Goal: Task Accomplishment & Management: Use online tool/utility

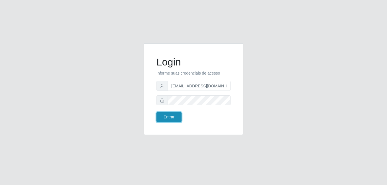
click at [170, 118] on button "Entrar" at bounding box center [168, 117] width 25 height 10
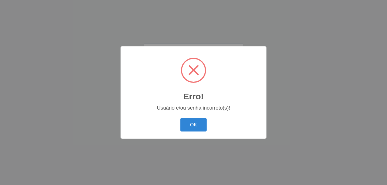
click at [188, 101] on div "Erro! × Usuário e/ou senha incorreto(s)! OK Cancel" at bounding box center [193, 92] width 146 height 92
click at [194, 122] on button "OK" at bounding box center [193, 124] width 26 height 13
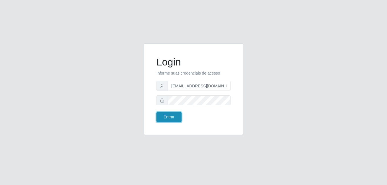
click at [168, 116] on button "Entrar" at bounding box center [168, 117] width 25 height 10
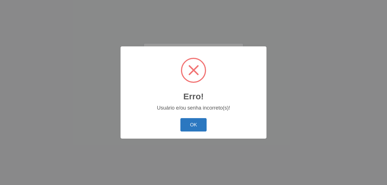
click at [192, 125] on button "OK" at bounding box center [193, 124] width 26 height 13
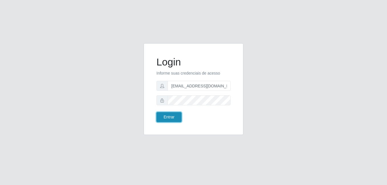
click at [171, 115] on button "Entrar" at bounding box center [168, 117] width 25 height 10
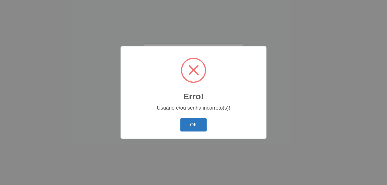
click at [194, 124] on button "OK" at bounding box center [193, 124] width 26 height 13
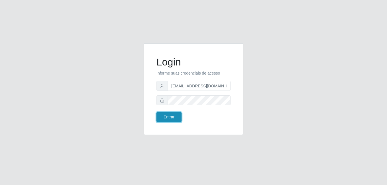
click at [173, 115] on button "Entrar" at bounding box center [168, 117] width 25 height 10
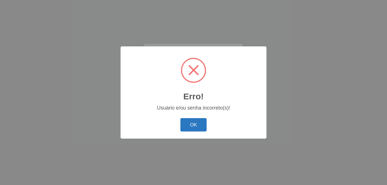
click at [190, 124] on button "OK" at bounding box center [193, 124] width 26 height 13
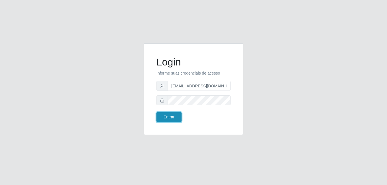
click at [164, 116] on button "Entrar" at bounding box center [168, 117] width 25 height 10
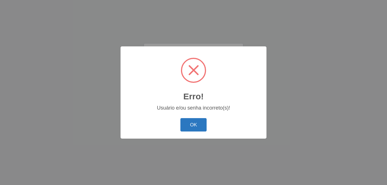
click at [189, 124] on button "OK" at bounding box center [193, 124] width 26 height 13
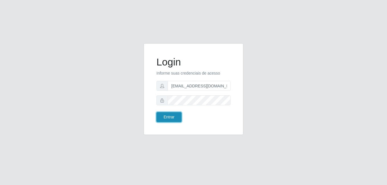
click at [170, 117] on button "Entrar" at bounding box center [168, 117] width 25 height 10
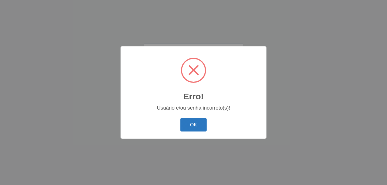
click at [192, 123] on button "OK" at bounding box center [193, 124] width 26 height 13
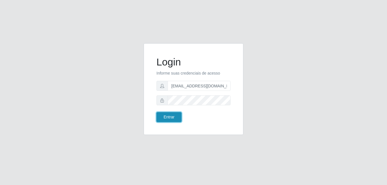
click at [170, 115] on button "Entrar" at bounding box center [168, 117] width 25 height 10
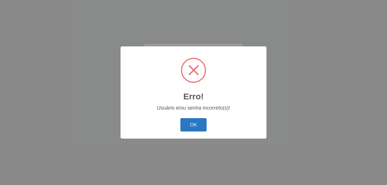
click at [191, 123] on button "OK" at bounding box center [193, 124] width 26 height 13
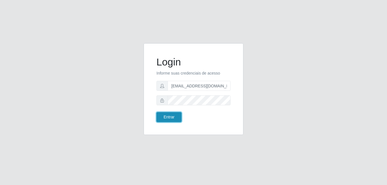
click at [171, 116] on button "Entrar" at bounding box center [168, 117] width 25 height 10
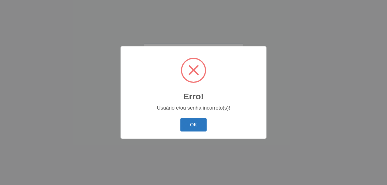
click at [201, 128] on button "OK" at bounding box center [193, 124] width 26 height 13
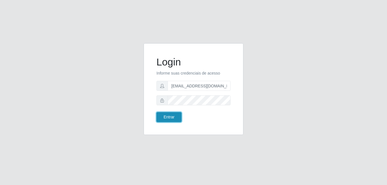
click at [170, 117] on button "Entrar" at bounding box center [168, 117] width 25 height 10
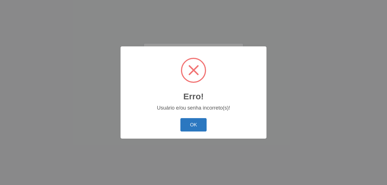
click at [198, 124] on button "OK" at bounding box center [193, 124] width 26 height 13
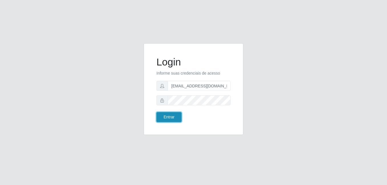
click at [169, 116] on button "Entrar" at bounding box center [168, 117] width 25 height 10
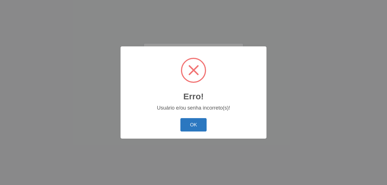
click at [196, 125] on button "OK" at bounding box center [193, 124] width 26 height 13
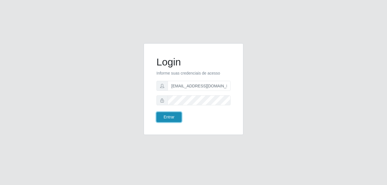
click at [162, 116] on button "Entrar" at bounding box center [168, 117] width 25 height 10
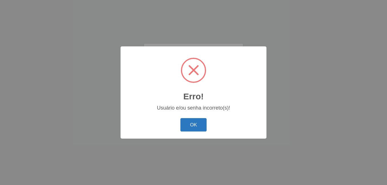
click at [190, 124] on button "OK" at bounding box center [193, 124] width 26 height 13
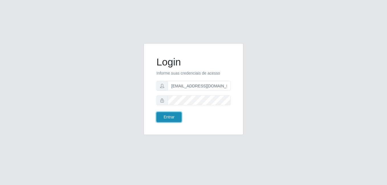
click at [167, 117] on button "Entrar" at bounding box center [168, 117] width 25 height 10
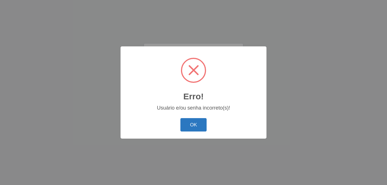
click at [192, 127] on button "OK" at bounding box center [193, 124] width 26 height 13
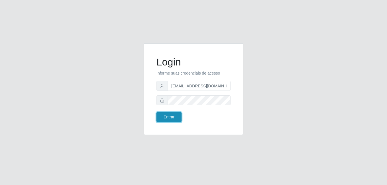
click at [167, 116] on button "Entrar" at bounding box center [168, 117] width 25 height 10
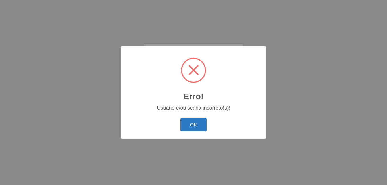
click at [189, 126] on button "OK" at bounding box center [193, 124] width 26 height 13
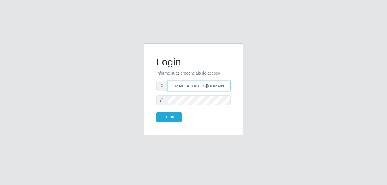
click at [187, 85] on input "[EMAIL_ADDRESS][DOMAIN_NAME]" at bounding box center [198, 86] width 63 height 10
type input "[PERSON_NAME][EMAIL_ADDRESS][DOMAIN_NAME]"
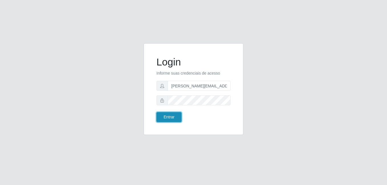
click at [167, 116] on button "Entrar" at bounding box center [168, 117] width 25 height 10
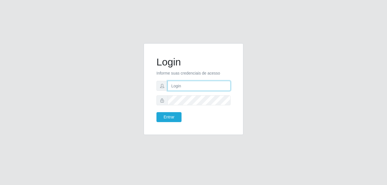
click at [176, 87] on input "text" at bounding box center [198, 86] width 63 height 10
type input "[EMAIL_ADDRESS][DOMAIN_NAME]"
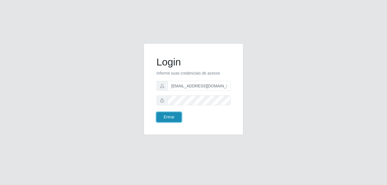
click at [172, 116] on button "Entrar" at bounding box center [168, 117] width 25 height 10
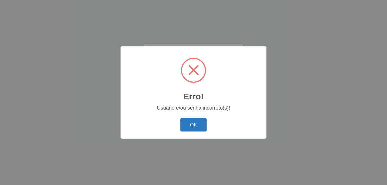
click at [191, 126] on button "OK" at bounding box center [193, 124] width 26 height 13
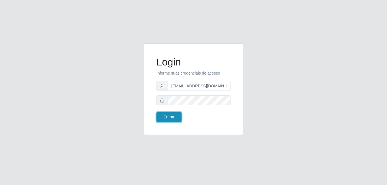
click at [169, 116] on button "Entrar" at bounding box center [168, 117] width 25 height 10
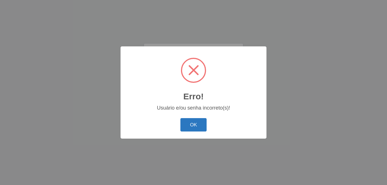
click at [189, 123] on button "OK" at bounding box center [193, 124] width 26 height 13
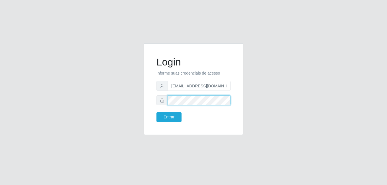
click at [165, 101] on div at bounding box center [193, 100] width 74 height 10
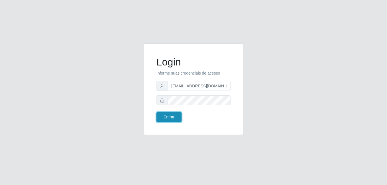
click at [167, 119] on button "Entrar" at bounding box center [168, 117] width 25 height 10
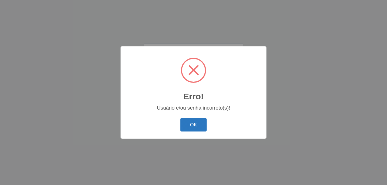
click at [190, 124] on button "OK" at bounding box center [193, 124] width 26 height 13
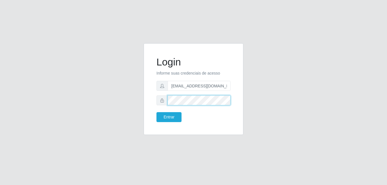
click at [167, 100] on div at bounding box center [193, 100] width 74 height 10
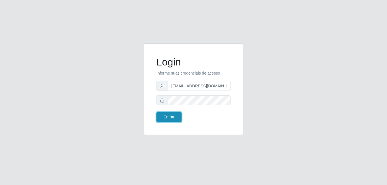
click at [168, 114] on button "Entrar" at bounding box center [168, 117] width 25 height 10
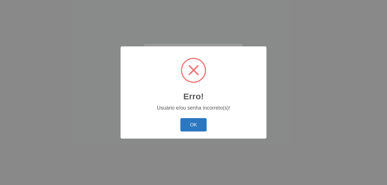
click at [192, 122] on button "OK" at bounding box center [193, 124] width 26 height 13
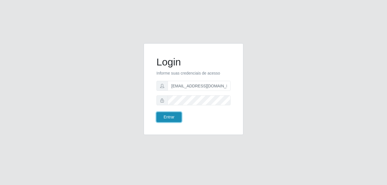
click at [168, 116] on button "Entrar" at bounding box center [168, 117] width 25 height 10
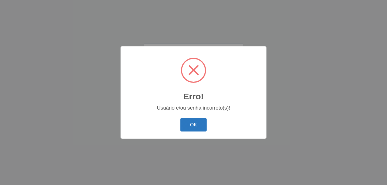
click at [187, 121] on button "OK" at bounding box center [193, 124] width 26 height 13
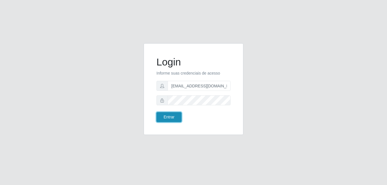
click at [170, 115] on button "Entrar" at bounding box center [168, 117] width 25 height 10
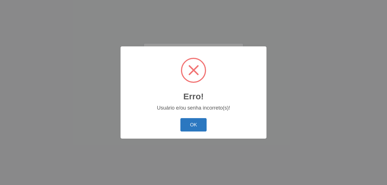
click at [192, 124] on button "OK" at bounding box center [193, 124] width 26 height 13
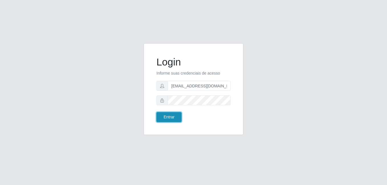
click at [168, 117] on button "Entrar" at bounding box center [168, 117] width 25 height 10
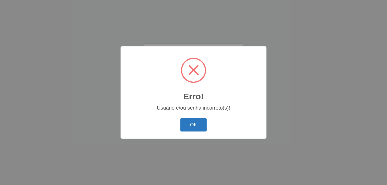
click at [190, 126] on button "OK" at bounding box center [193, 124] width 26 height 13
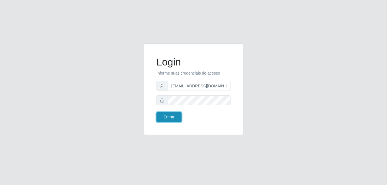
click at [169, 116] on button "Entrar" at bounding box center [168, 117] width 25 height 10
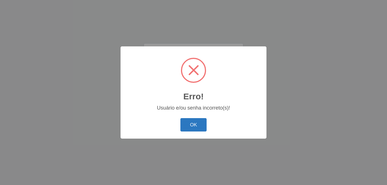
click at [192, 125] on button "OK" at bounding box center [193, 124] width 26 height 13
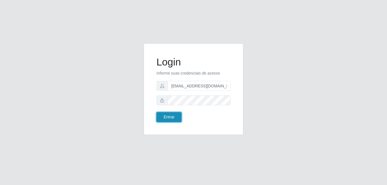
click at [169, 118] on button "Entrar" at bounding box center [168, 117] width 25 height 10
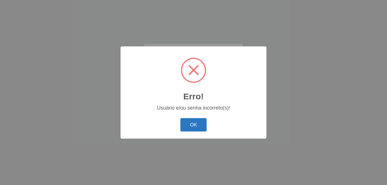
click at [193, 126] on button "OK" at bounding box center [193, 124] width 26 height 13
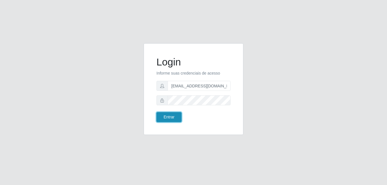
click at [169, 118] on button "Entrar" at bounding box center [168, 117] width 25 height 10
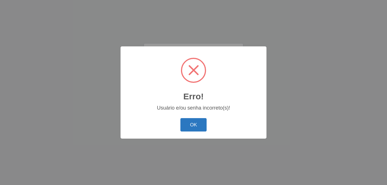
click at [195, 125] on button "OK" at bounding box center [193, 124] width 26 height 13
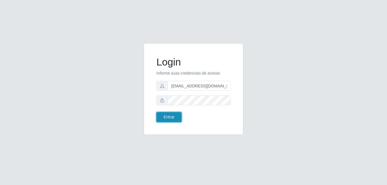
click at [168, 116] on button "Entrar" at bounding box center [168, 117] width 25 height 10
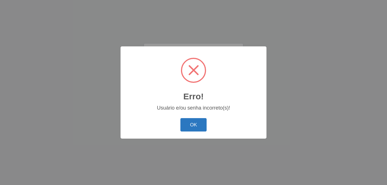
click at [195, 127] on button "OK" at bounding box center [193, 124] width 26 height 13
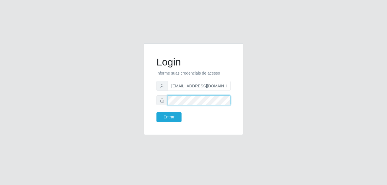
click at [164, 98] on div at bounding box center [193, 100] width 74 height 10
click at [161, 100] on icon at bounding box center [162, 100] width 4 height 4
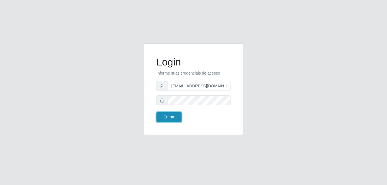
click at [169, 116] on button "Entrar" at bounding box center [168, 117] width 25 height 10
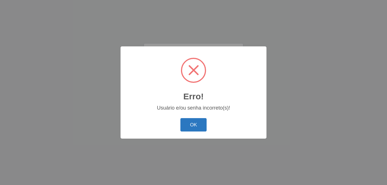
click at [189, 124] on button "OK" at bounding box center [193, 124] width 26 height 13
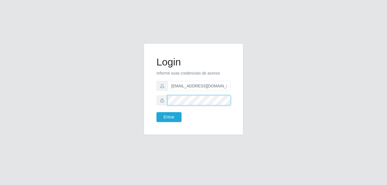
click at [154, 100] on div "Login Informe suas credenciais de acesso [EMAIL_ADDRESS][DOMAIN_NAME] Entrar" at bounding box center [193, 88] width 85 height 77
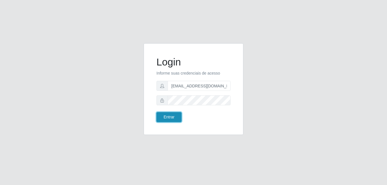
click at [174, 116] on button "Entrar" at bounding box center [168, 117] width 25 height 10
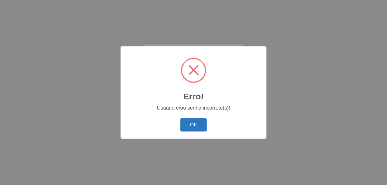
click at [191, 126] on button "OK" at bounding box center [193, 124] width 26 height 13
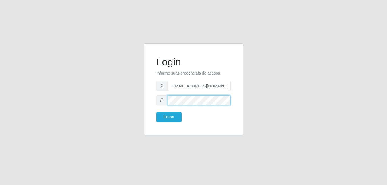
click at [156, 112] on button "Entrar" at bounding box center [168, 117] width 25 height 10
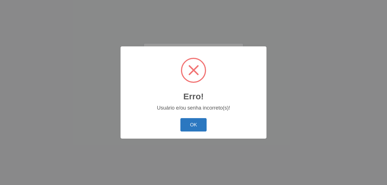
click at [196, 126] on button "OK" at bounding box center [193, 124] width 26 height 13
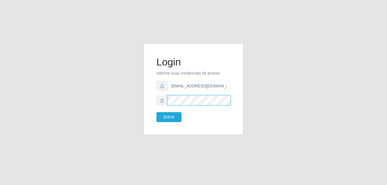
click at [164, 100] on div at bounding box center [193, 100] width 74 height 10
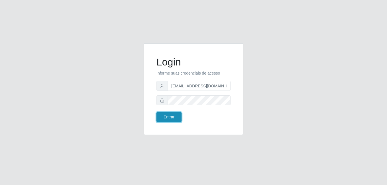
click at [169, 117] on button "Entrar" at bounding box center [168, 117] width 25 height 10
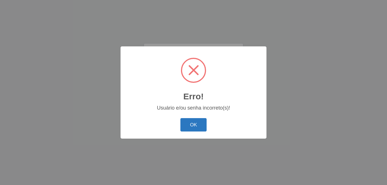
click at [188, 128] on button "OK" at bounding box center [193, 124] width 26 height 13
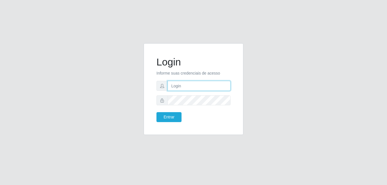
click at [178, 86] on input "text" at bounding box center [198, 86] width 63 height 10
type input "[PERSON_NAME][EMAIL_ADDRESS][PERSON_NAME][DOMAIN_NAME]"
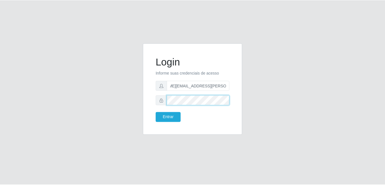
scroll to position [0, 0]
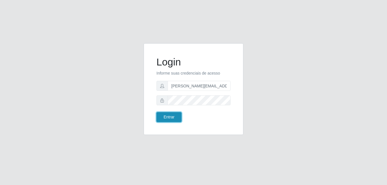
click at [170, 118] on button "Entrar" at bounding box center [168, 117] width 25 height 10
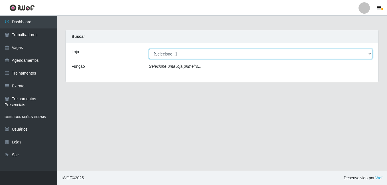
click at [369, 54] on select "[Selecione...] Sempre Tem - Alto Lage" at bounding box center [260, 54] width 223 height 10
select select "530"
click at [149, 49] on select "[Selecione...] Sempre Tem - Alto Lage" at bounding box center [260, 54] width 223 height 10
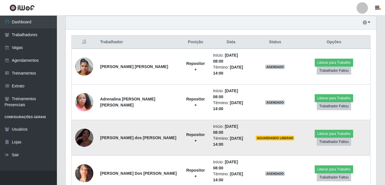
scroll to position [210, 0]
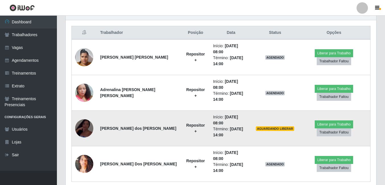
click at [85, 111] on img at bounding box center [84, 129] width 18 height 40
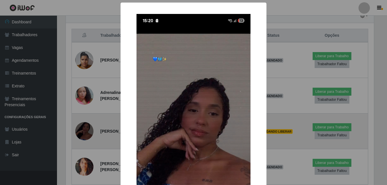
scroll to position [118, 308]
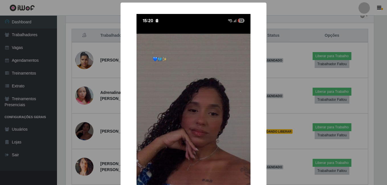
click at [85, 111] on div "× OK Cancel" at bounding box center [193, 92] width 387 height 185
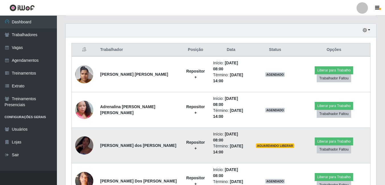
scroll to position [118, 311]
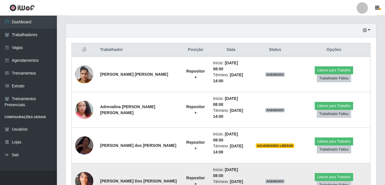
click at [83, 165] on img at bounding box center [84, 181] width 18 height 32
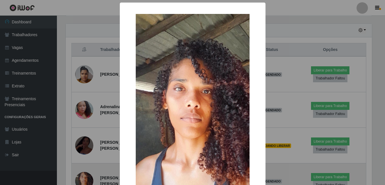
scroll to position [118, 308]
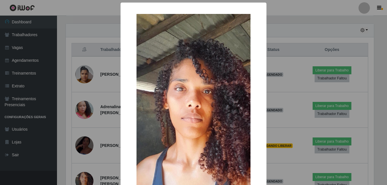
click at [83, 155] on div "× OK Cancel" at bounding box center [193, 92] width 387 height 185
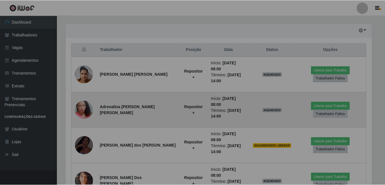
scroll to position [118, 311]
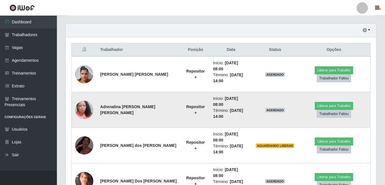
click at [84, 103] on img at bounding box center [84, 110] width 18 height 32
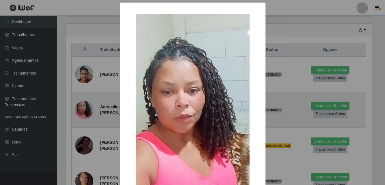
scroll to position [118, 308]
click at [84, 103] on div "× OK Cancel" at bounding box center [193, 92] width 387 height 185
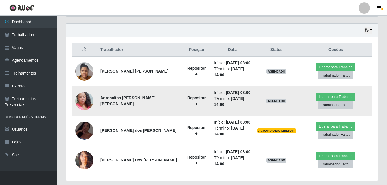
scroll to position [118, 311]
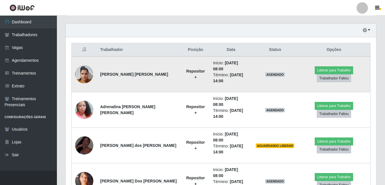
click at [83, 77] on img at bounding box center [84, 74] width 18 height 24
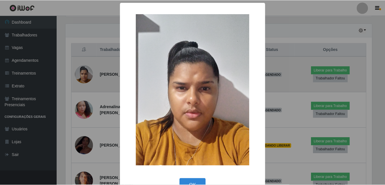
scroll to position [118, 308]
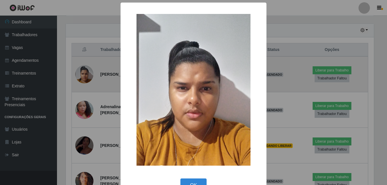
click at [83, 77] on div "× OK Cancel" at bounding box center [193, 92] width 387 height 185
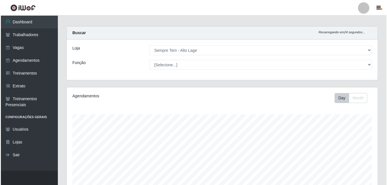
scroll to position [0, 0]
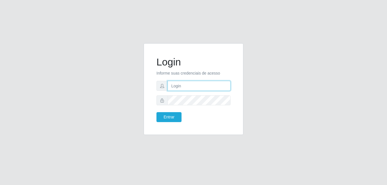
click at [181, 85] on input "text" at bounding box center [198, 86] width 63 height 10
